Goal: Transaction & Acquisition: Subscribe to service/newsletter

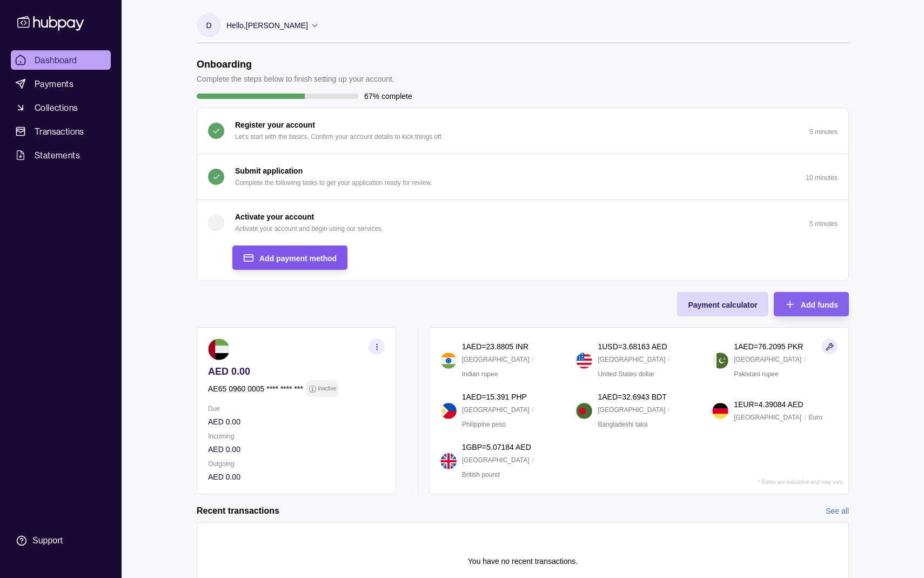
click at [278, 263] on div "Add payment method" at bounding box center [297, 257] width 77 height 13
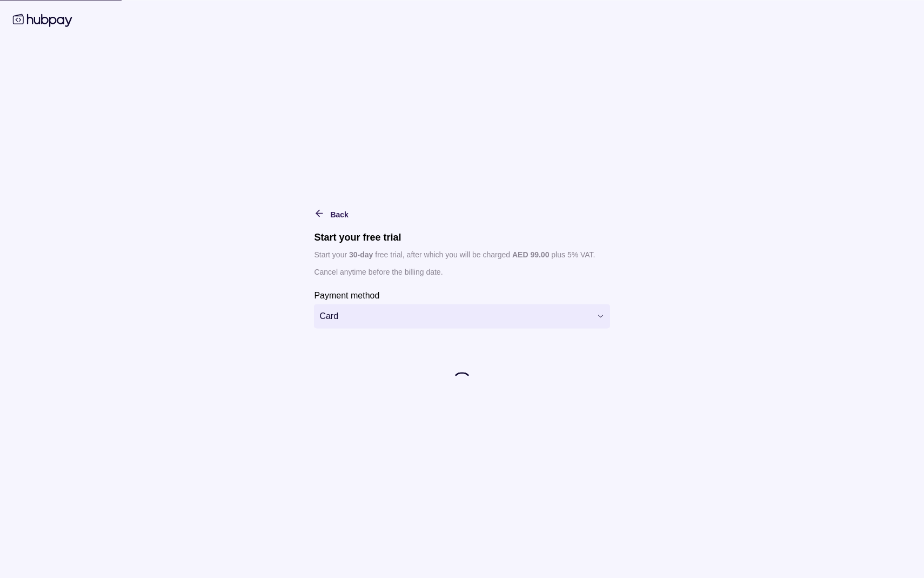
click at [370, 330] on div "**********" at bounding box center [462, 340] width 296 height 105
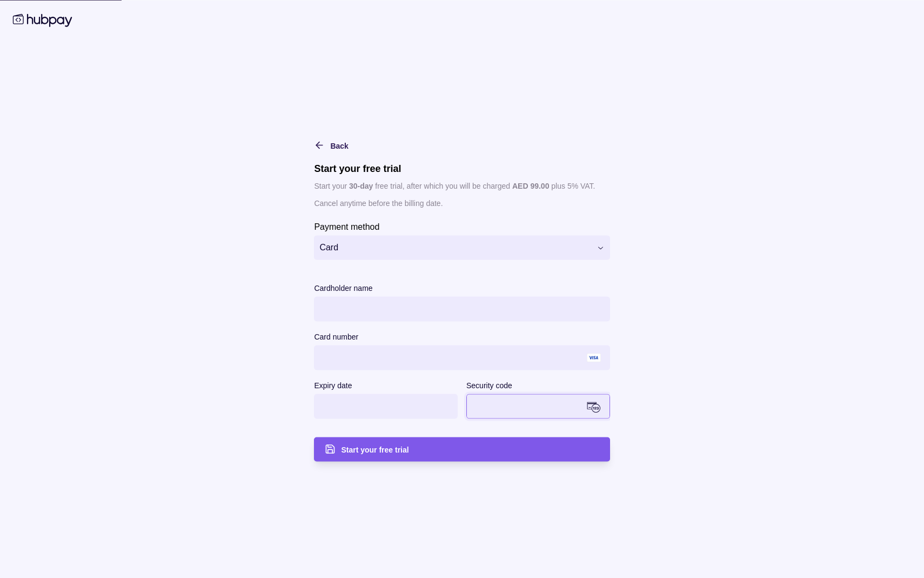
click at [352, 452] on span "Start your free trial" at bounding box center [375, 449] width 68 height 9
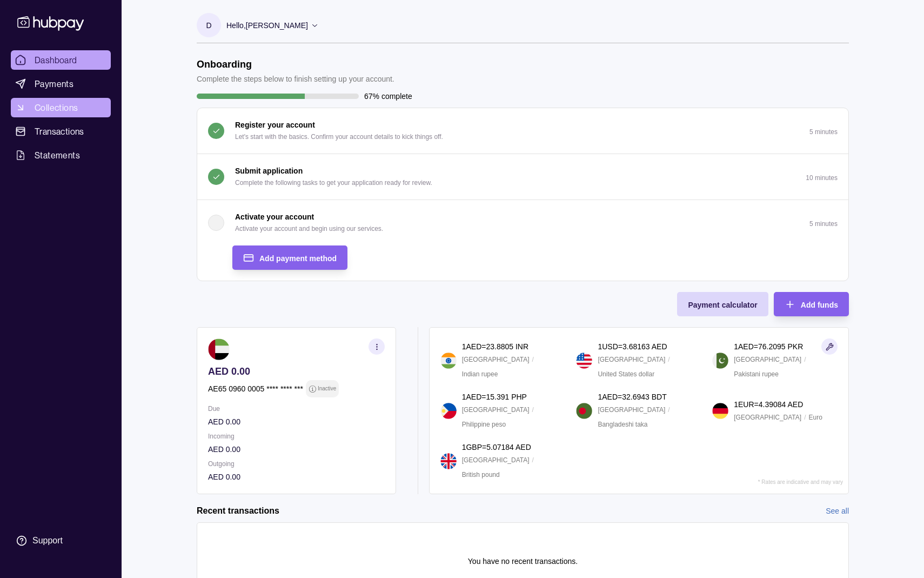
click at [61, 106] on span "Collections" at bounding box center [56, 107] width 43 height 13
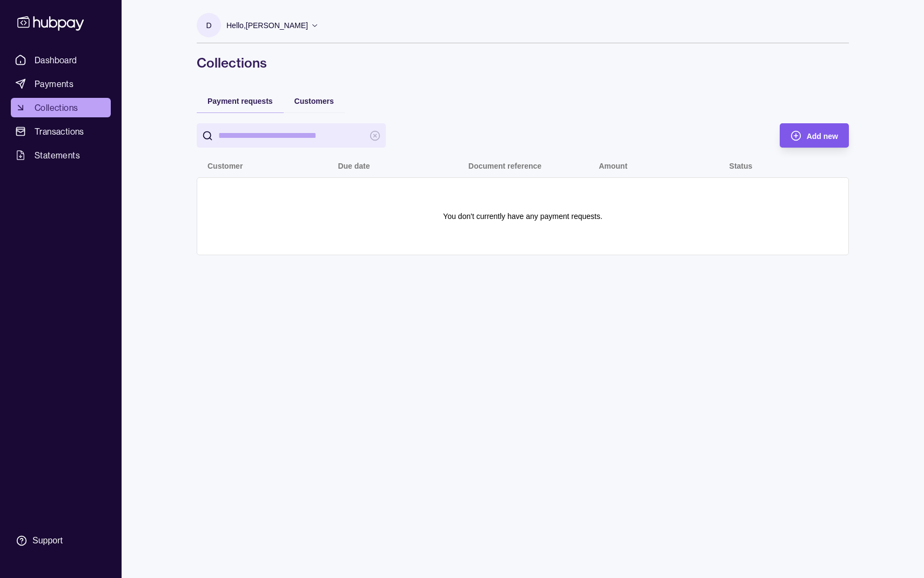
click at [811, 137] on span "Add new" at bounding box center [822, 136] width 31 height 9
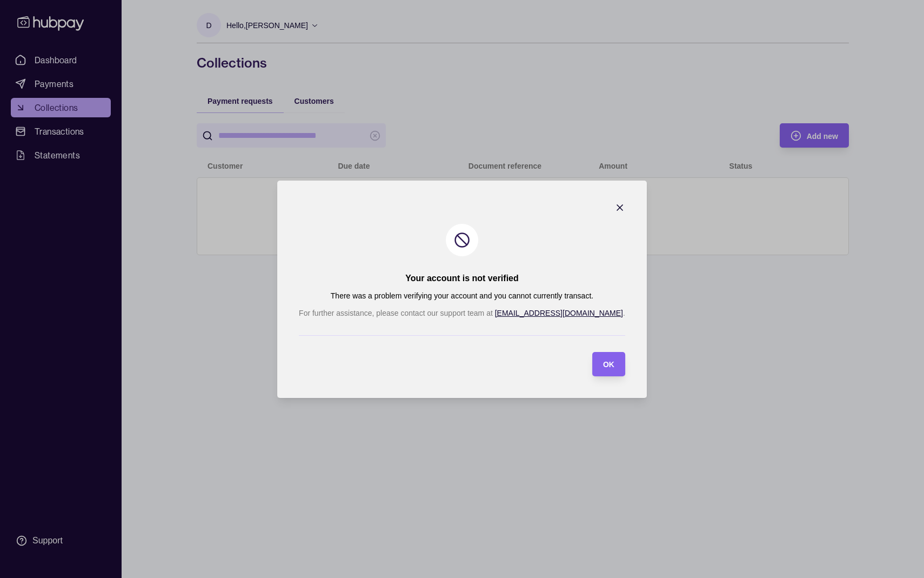
click at [595, 202] on section "Your account is not verified There was a problem verifying your account and you…" at bounding box center [462, 288] width 370 height 217
click at [614, 204] on icon "button" at bounding box center [619, 207] width 11 height 11
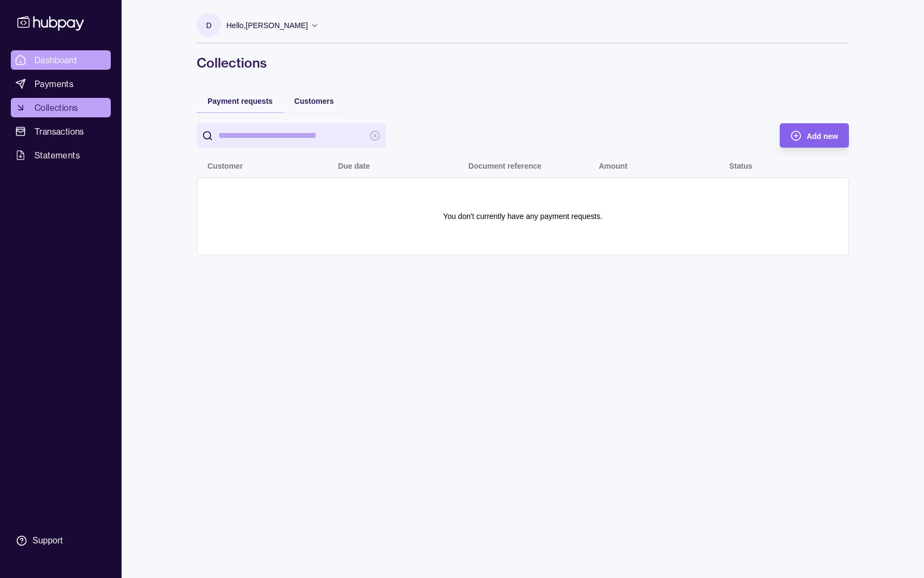
click at [48, 57] on span "Dashboard" at bounding box center [56, 59] width 43 height 13
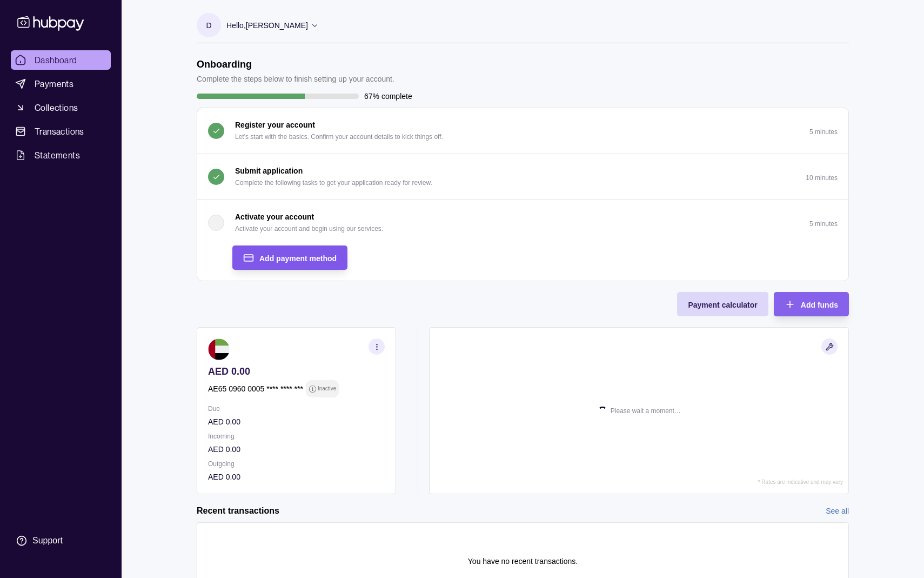
click at [277, 249] on div "Add payment method" at bounding box center [282, 257] width 110 height 24
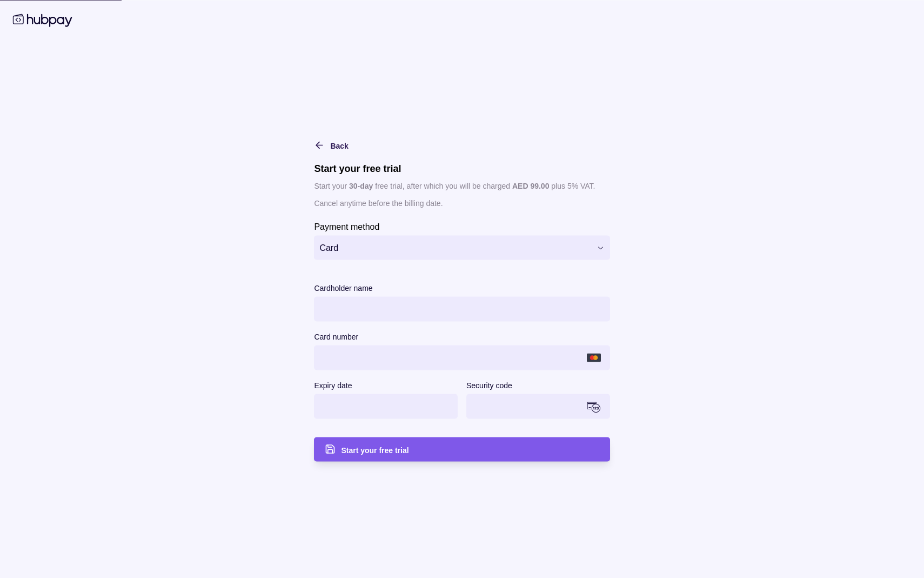
click at [431, 451] on div "Start your free trial" at bounding box center [470, 449] width 258 height 13
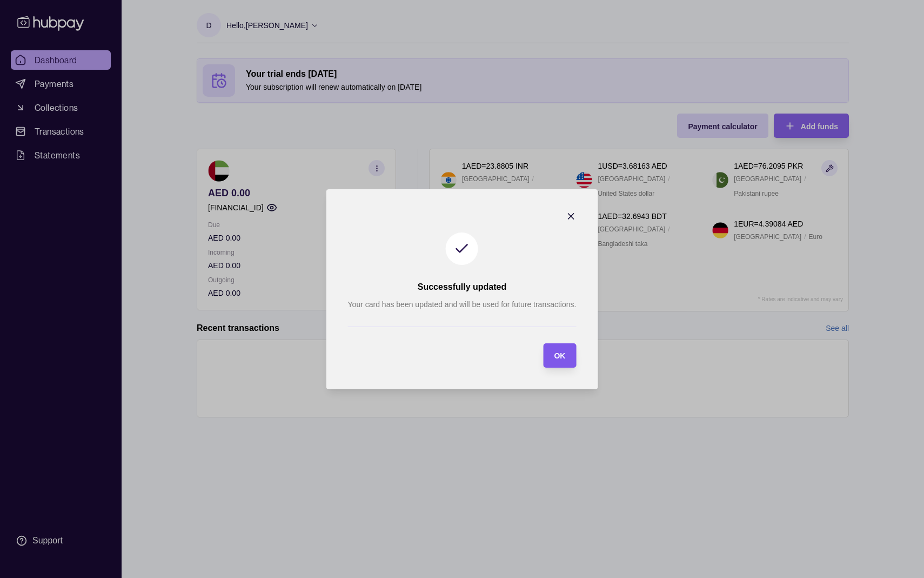
click at [560, 358] on span "OK" at bounding box center [559, 355] width 11 height 9
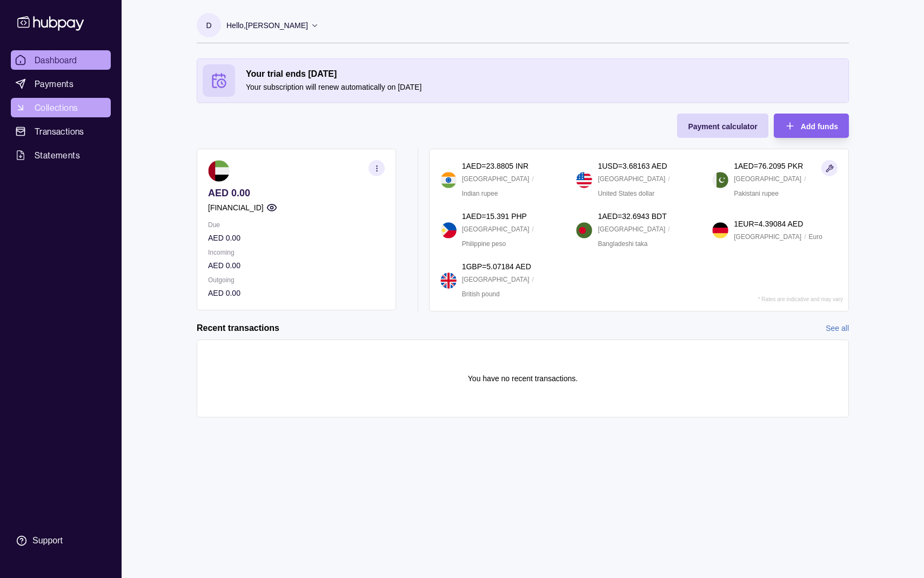
click at [32, 101] on link "Collections" at bounding box center [61, 107] width 100 height 19
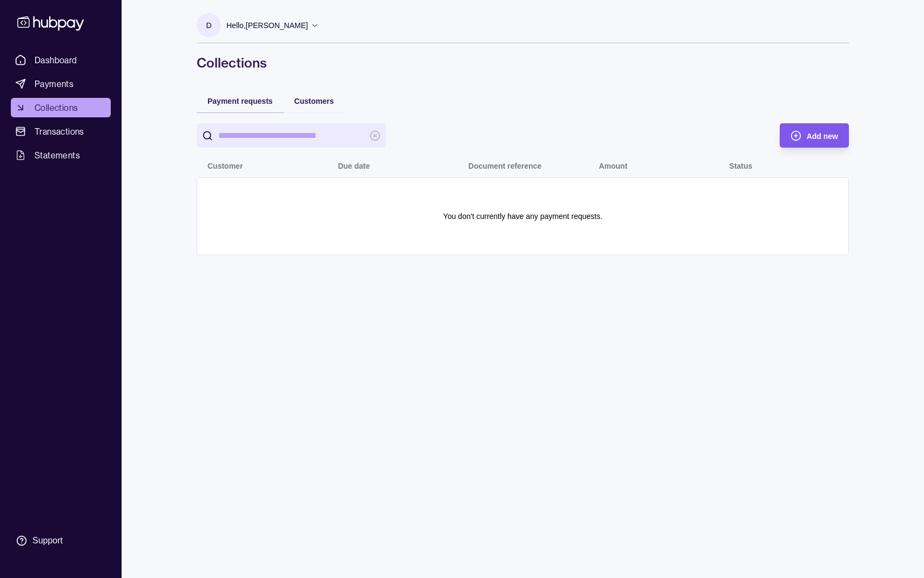
click at [808, 132] on span "Add new" at bounding box center [822, 136] width 31 height 9
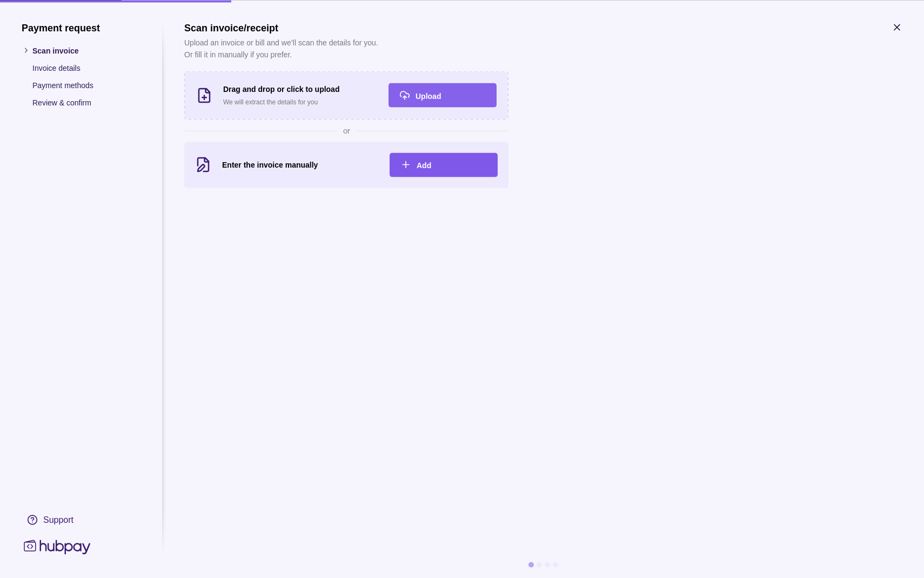
click at [414, 170] on div "Add" at bounding box center [435, 164] width 103 height 24
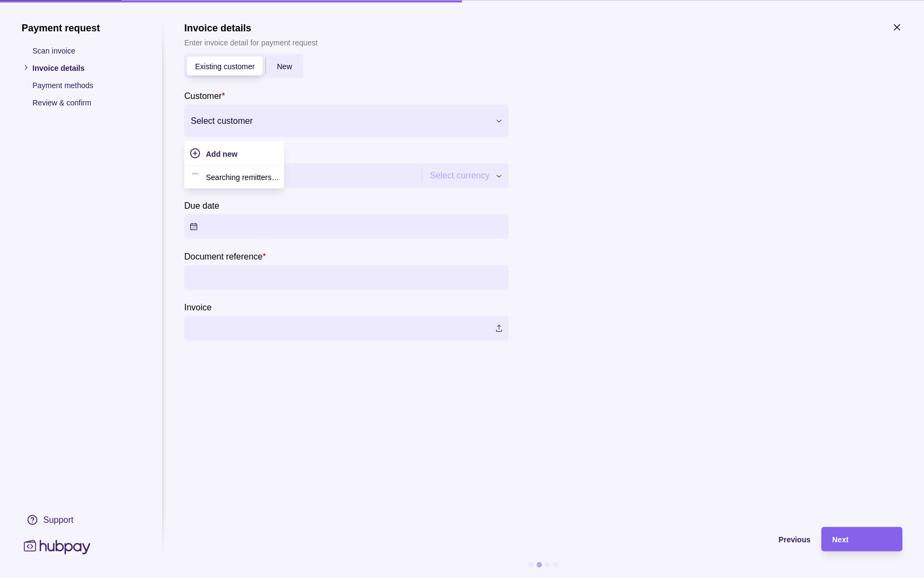
click at [352, 117] on div at bounding box center [340, 120] width 298 height 15
click at [220, 154] on span "Add new" at bounding box center [221, 153] width 31 height 9
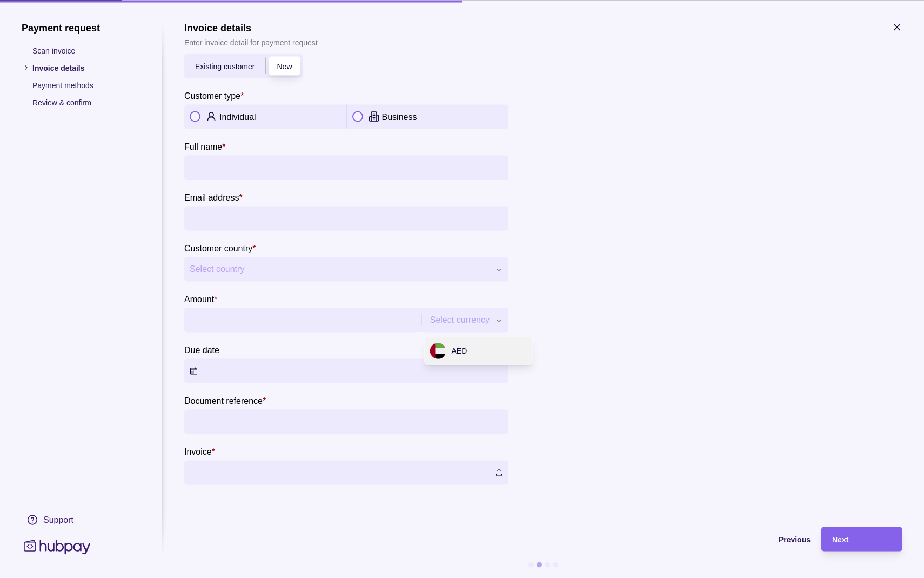
click at [463, 577] on div "**********" at bounding box center [462, 578] width 924 height 0
click at [362, 577] on div "**********" at bounding box center [462, 578] width 924 height 0
click at [354, 115] on button "button" at bounding box center [357, 116] width 11 height 11
click at [273, 166] on input "Company name *" at bounding box center [346, 167] width 313 height 24
click at [283, 137] on section "**********" at bounding box center [346, 268] width 324 height 431
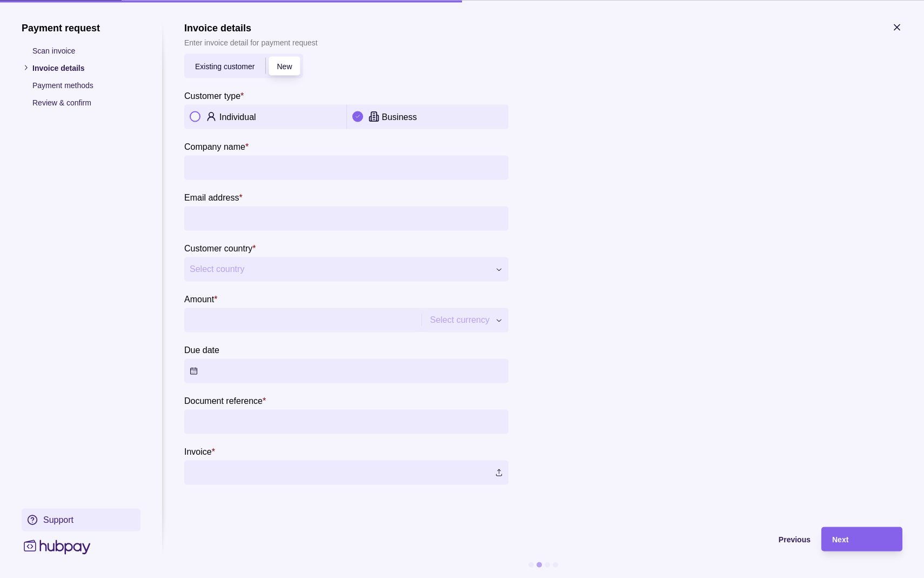
click at [57, 519] on div "Support" at bounding box center [58, 519] width 30 height 12
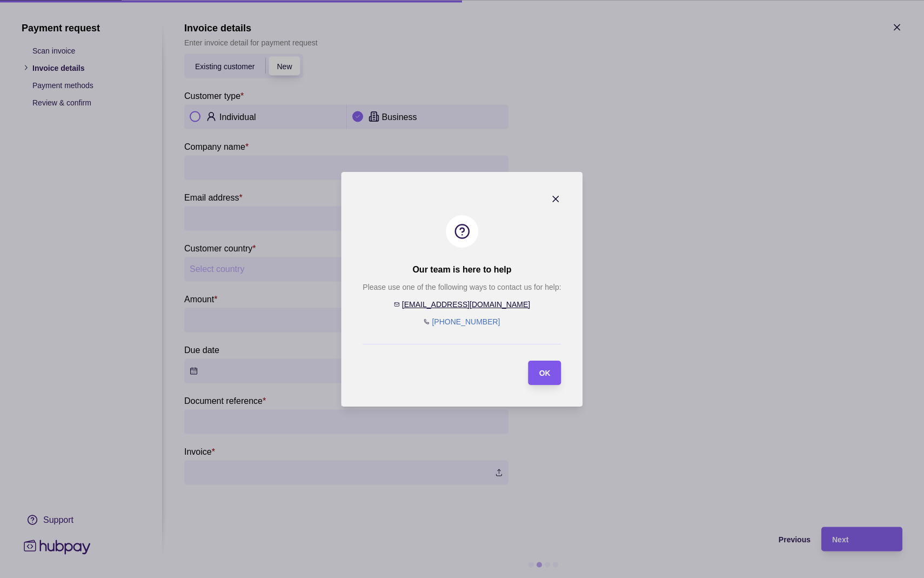
click at [559, 376] on section "OK" at bounding box center [544, 372] width 33 height 24
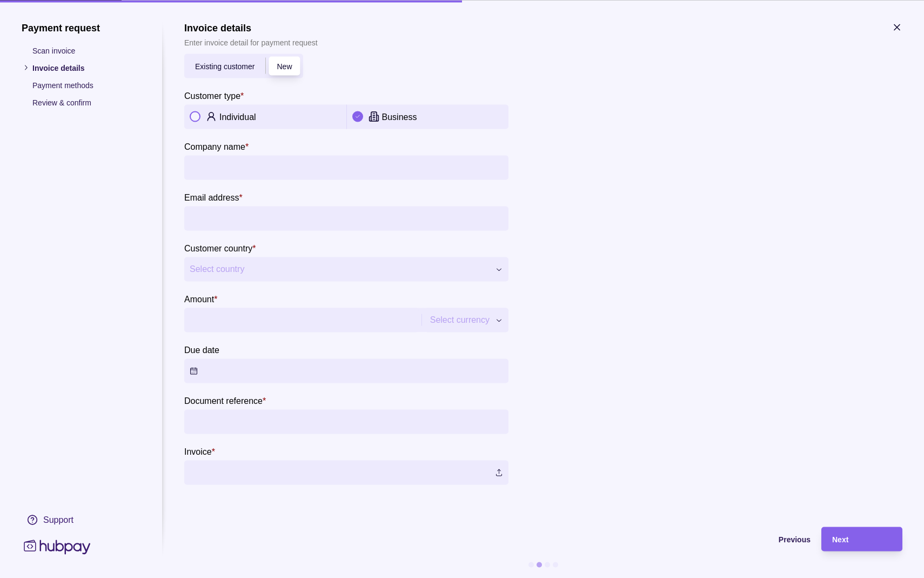
click at [16, 39] on section "**********" at bounding box center [462, 289] width 924 height 578
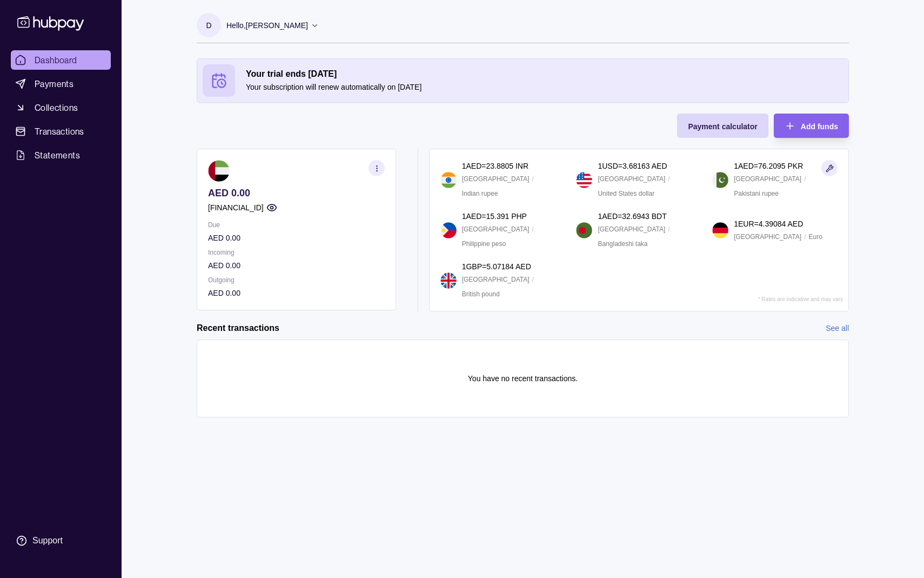
click at [293, 26] on p "Hello, [PERSON_NAME]" at bounding box center [267, 25] width 82 height 12
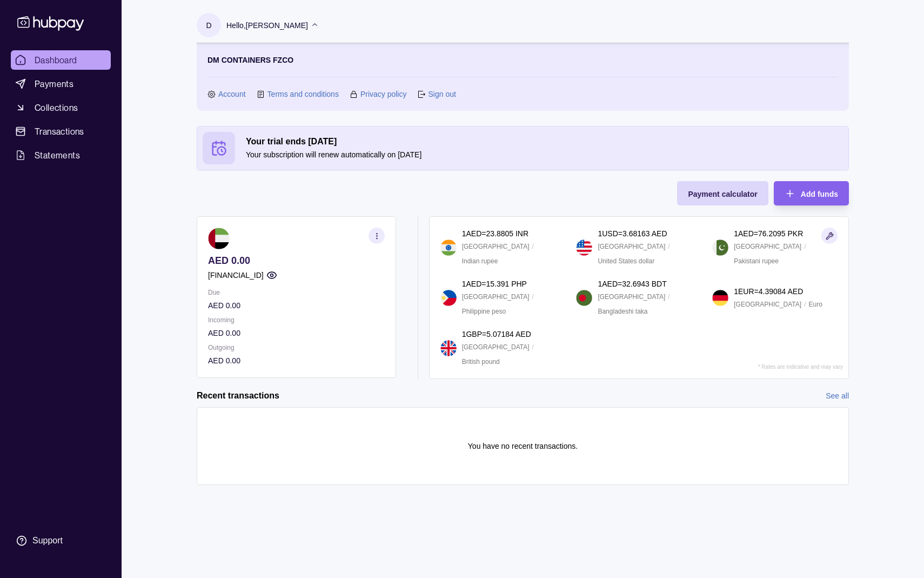
click at [222, 92] on link "Account" at bounding box center [232, 94] width 28 height 12
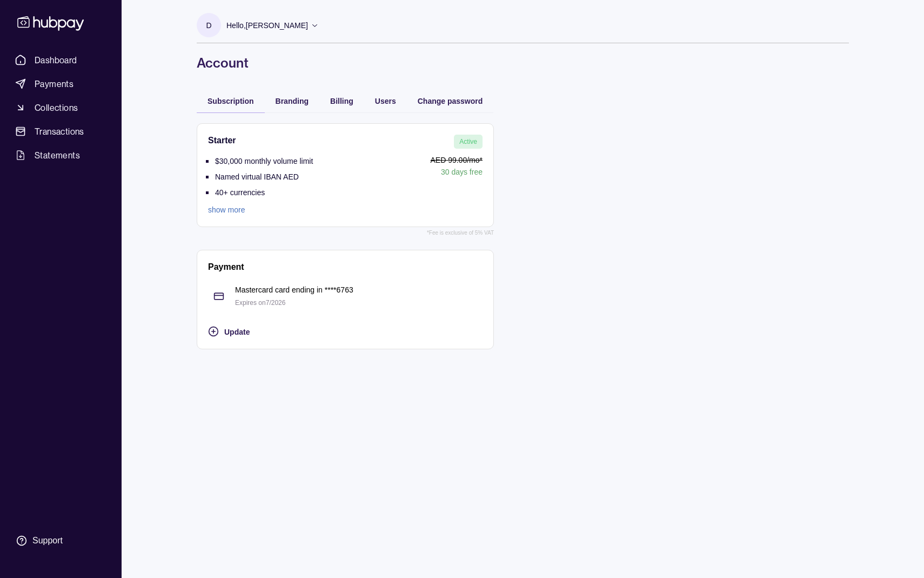
click at [232, 211] on link "show more" at bounding box center [260, 210] width 105 height 12
click at [51, 540] on div "Support" at bounding box center [47, 540] width 30 height 12
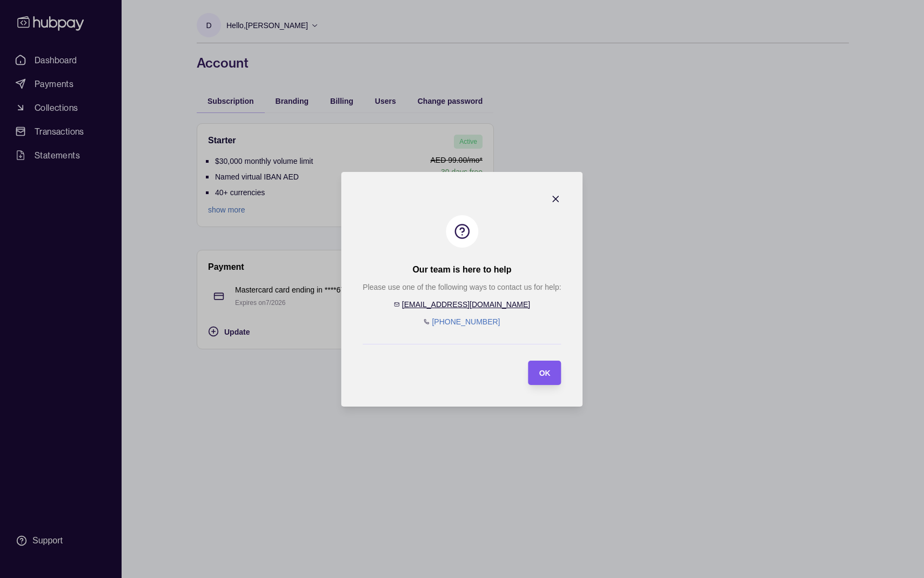
click at [542, 380] on div "OK" at bounding box center [537, 372] width 28 height 24
